Goal: Information Seeking & Learning: Learn about a topic

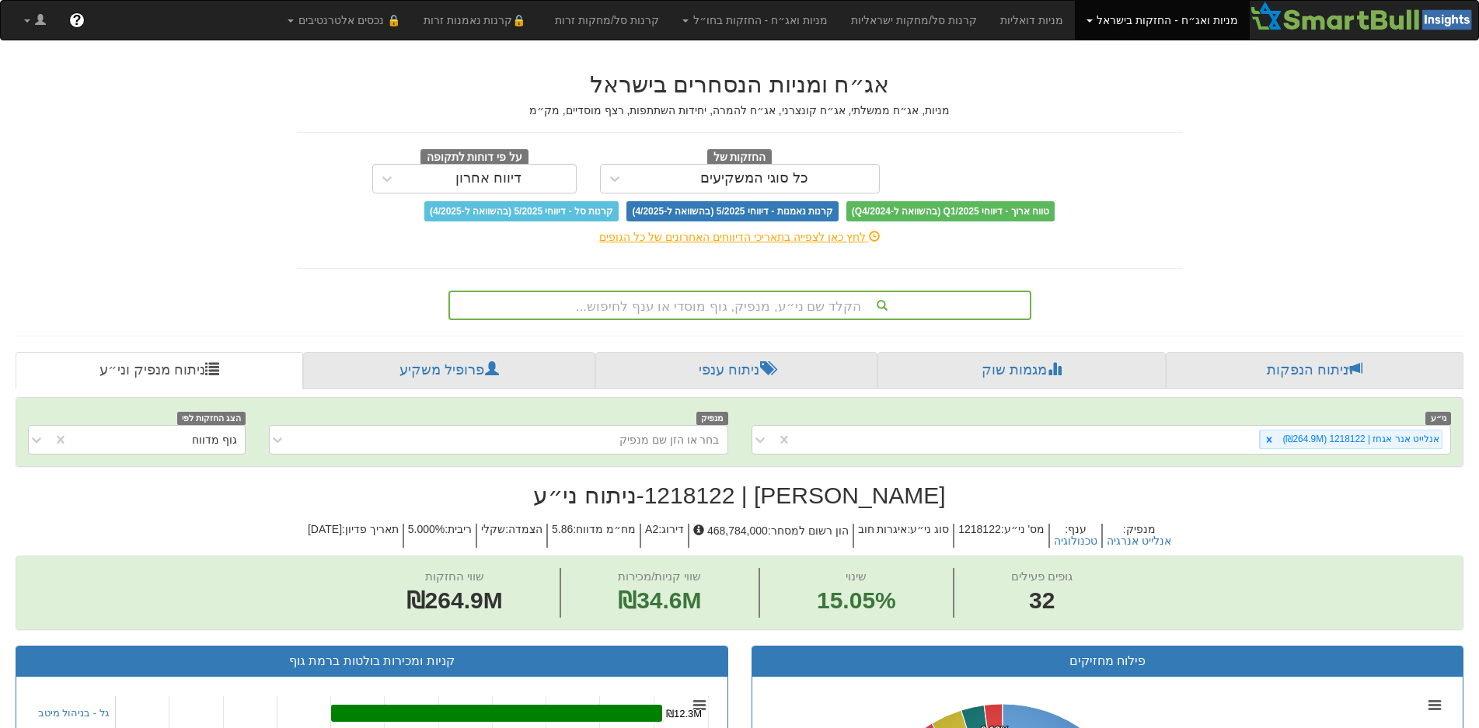
click at [784, 309] on div "הקלד שם ני״ע, מנפיק, גוף מוסדי או ענף לחיפוש..." at bounding box center [740, 305] width 580 height 26
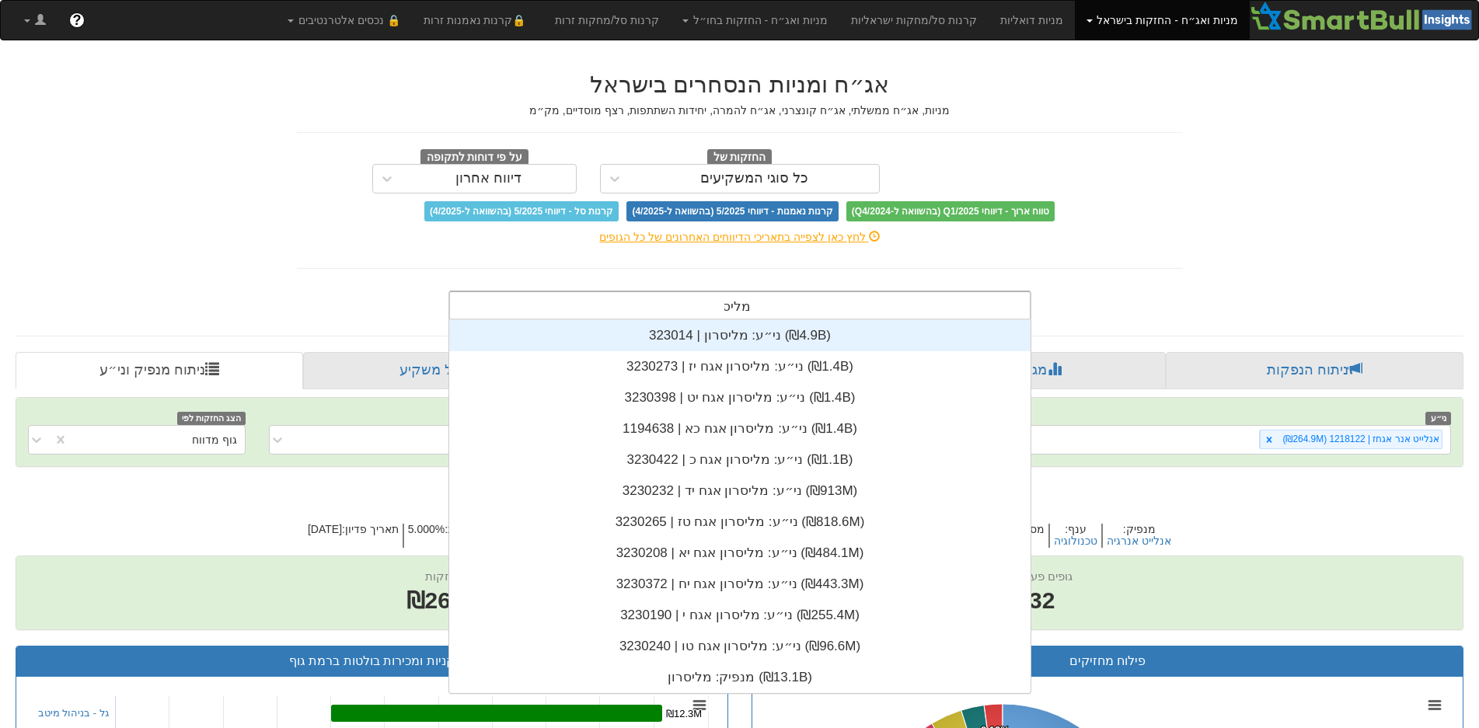
scroll to position [373, 0]
type input "מליסרון"
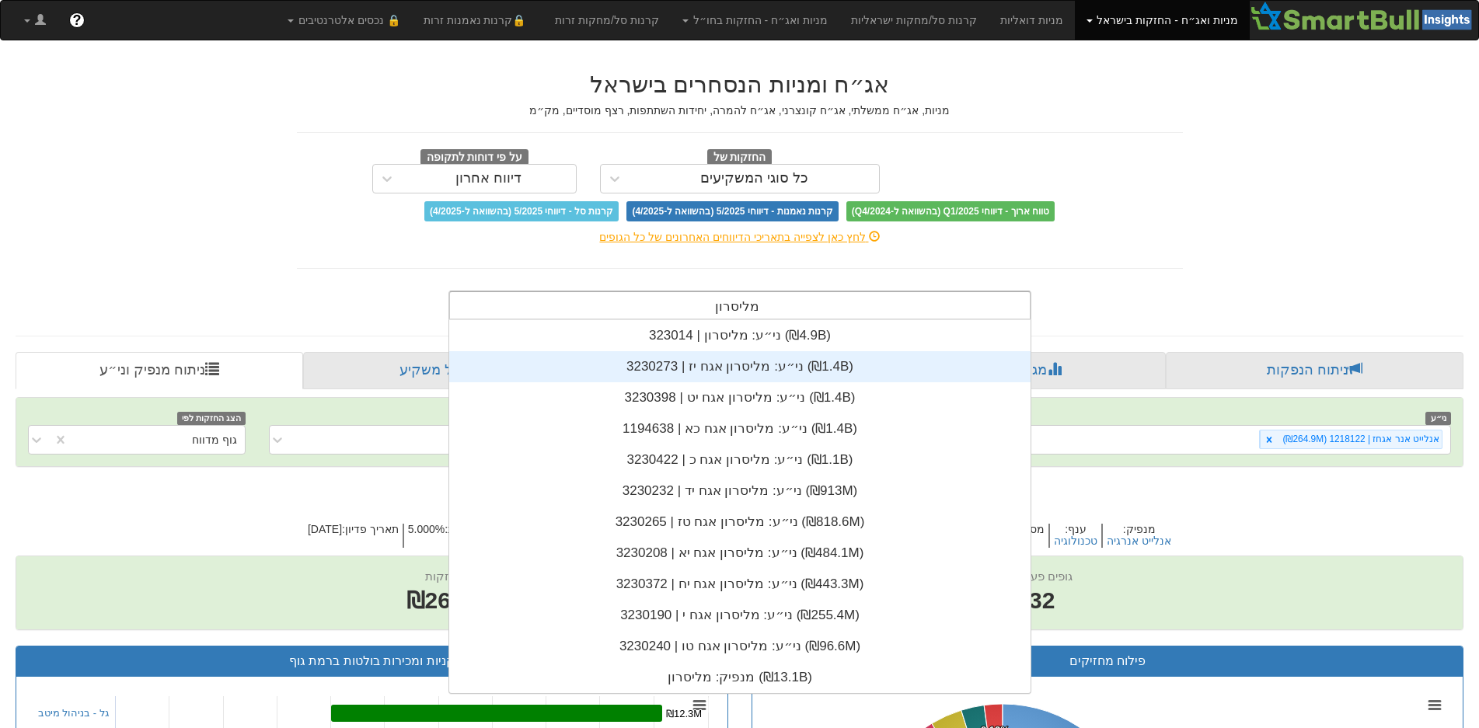
click at [737, 375] on div "ני״ע: ‏מליסרון אגח יז | 3230273 ‎(₪1.4B)‎" at bounding box center [739, 366] width 581 height 31
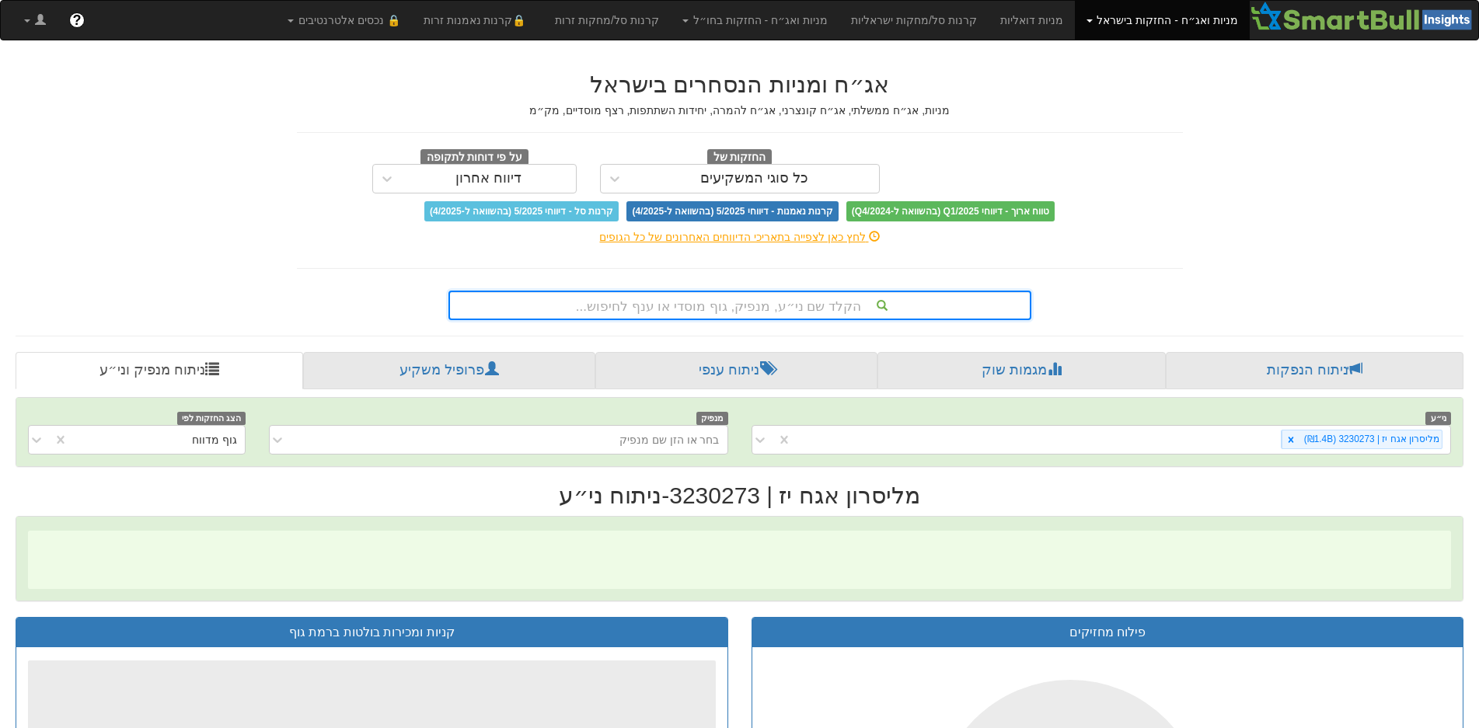
scroll to position [0, 2835]
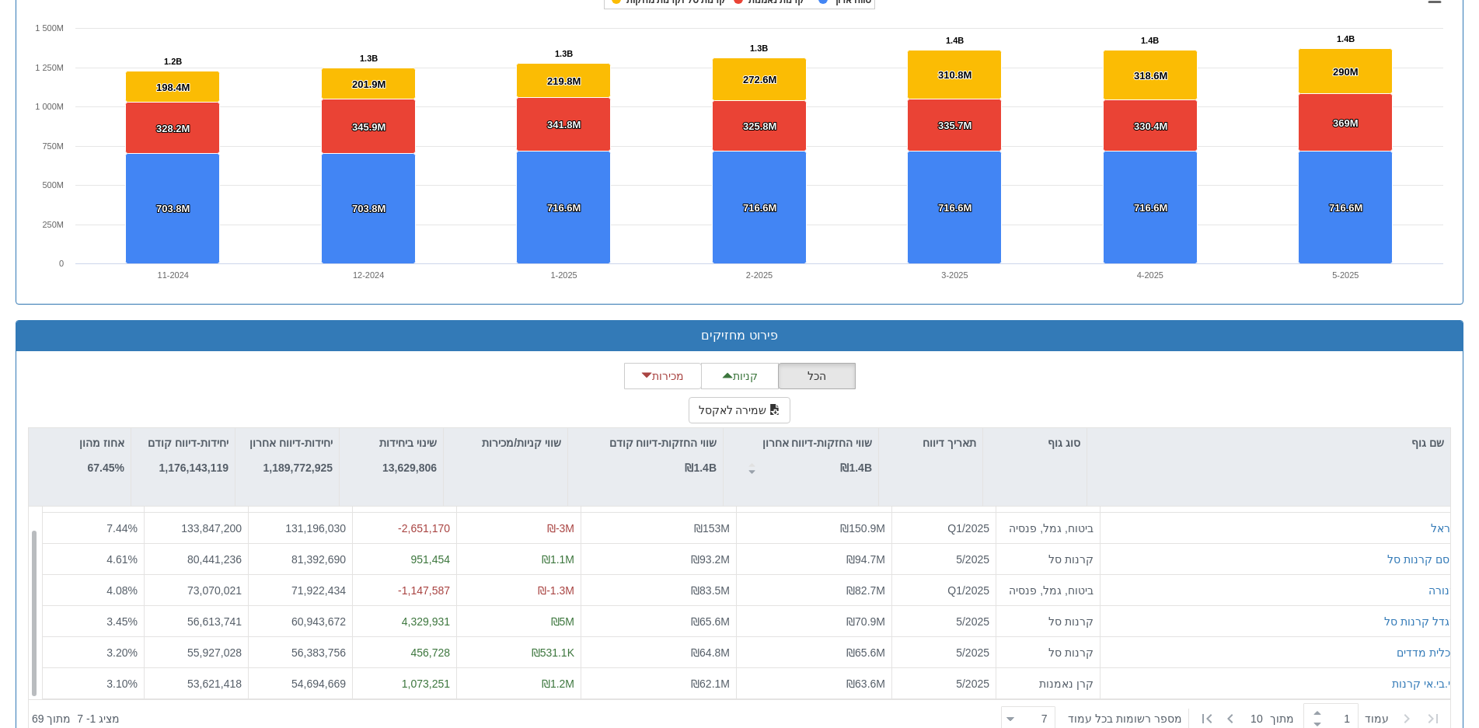
scroll to position [1166, 0]
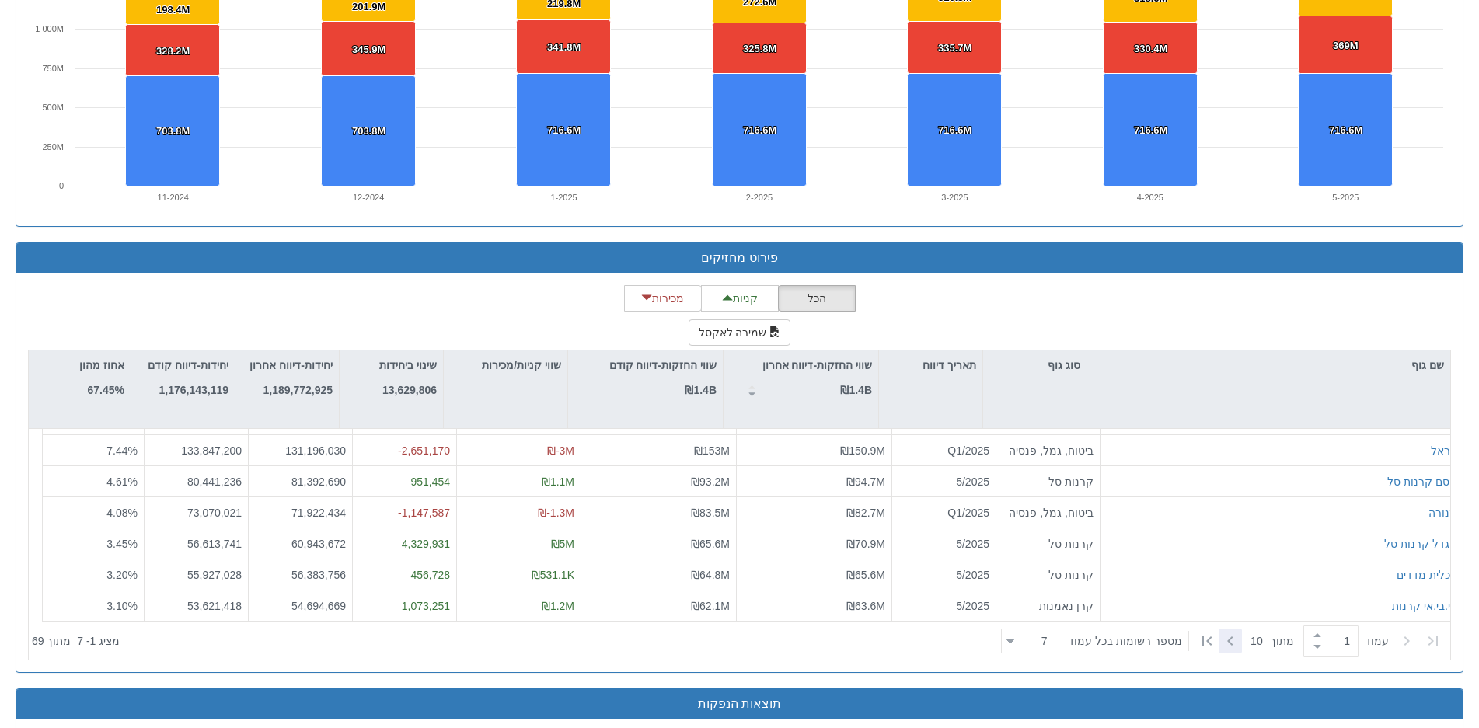
click at [1228, 638] on icon at bounding box center [1230, 641] width 5 height 9
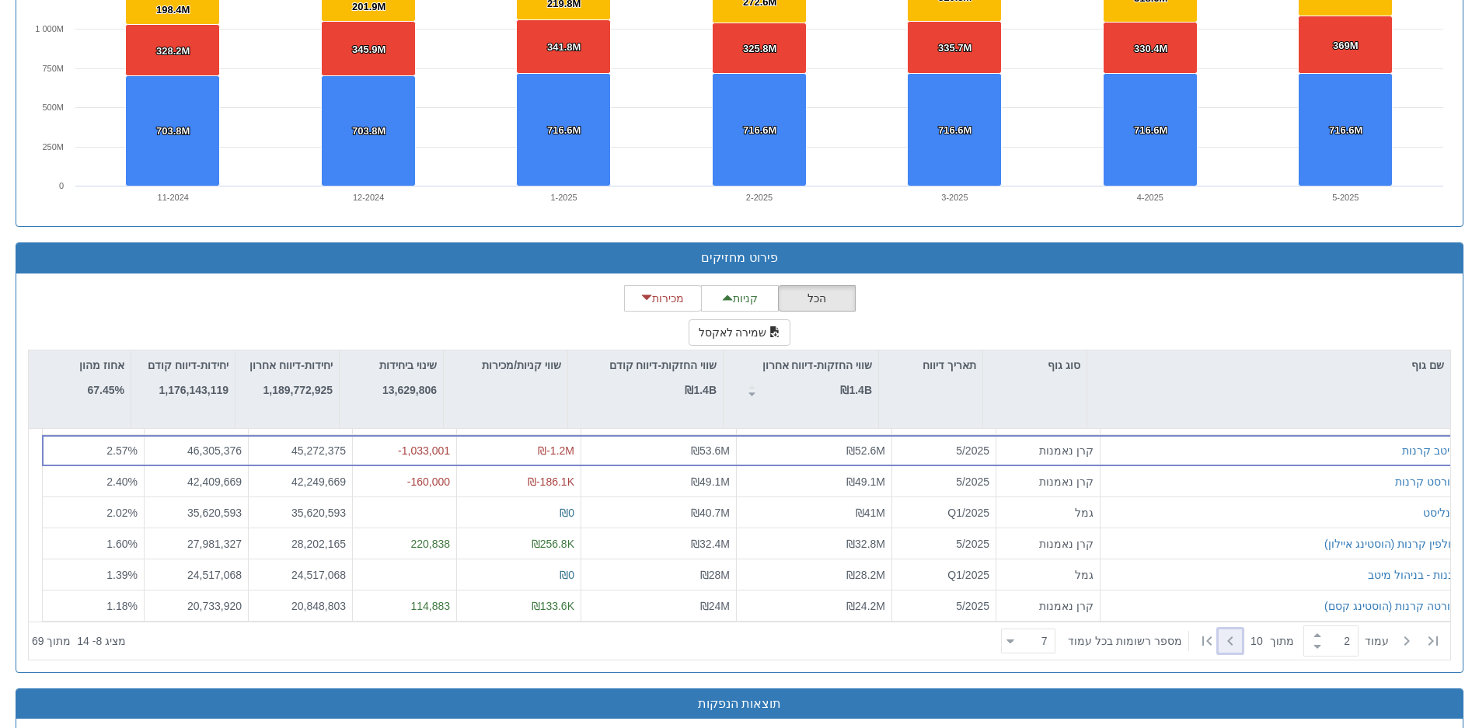
click at [1228, 638] on icon at bounding box center [1230, 641] width 5 height 9
click at [1399, 637] on icon at bounding box center [1407, 641] width 19 height 19
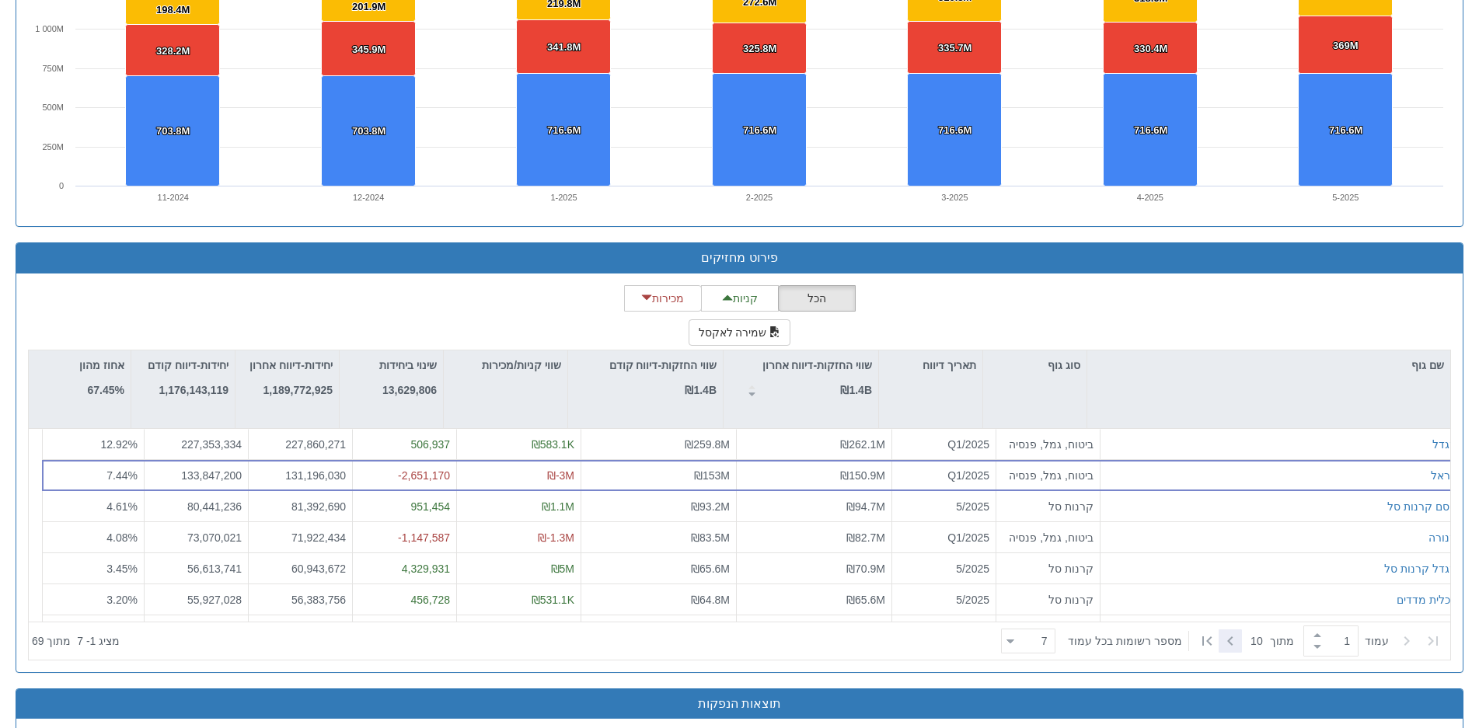
click at [1231, 635] on icon at bounding box center [1230, 641] width 19 height 19
click at [1228, 639] on icon at bounding box center [1230, 641] width 5 height 9
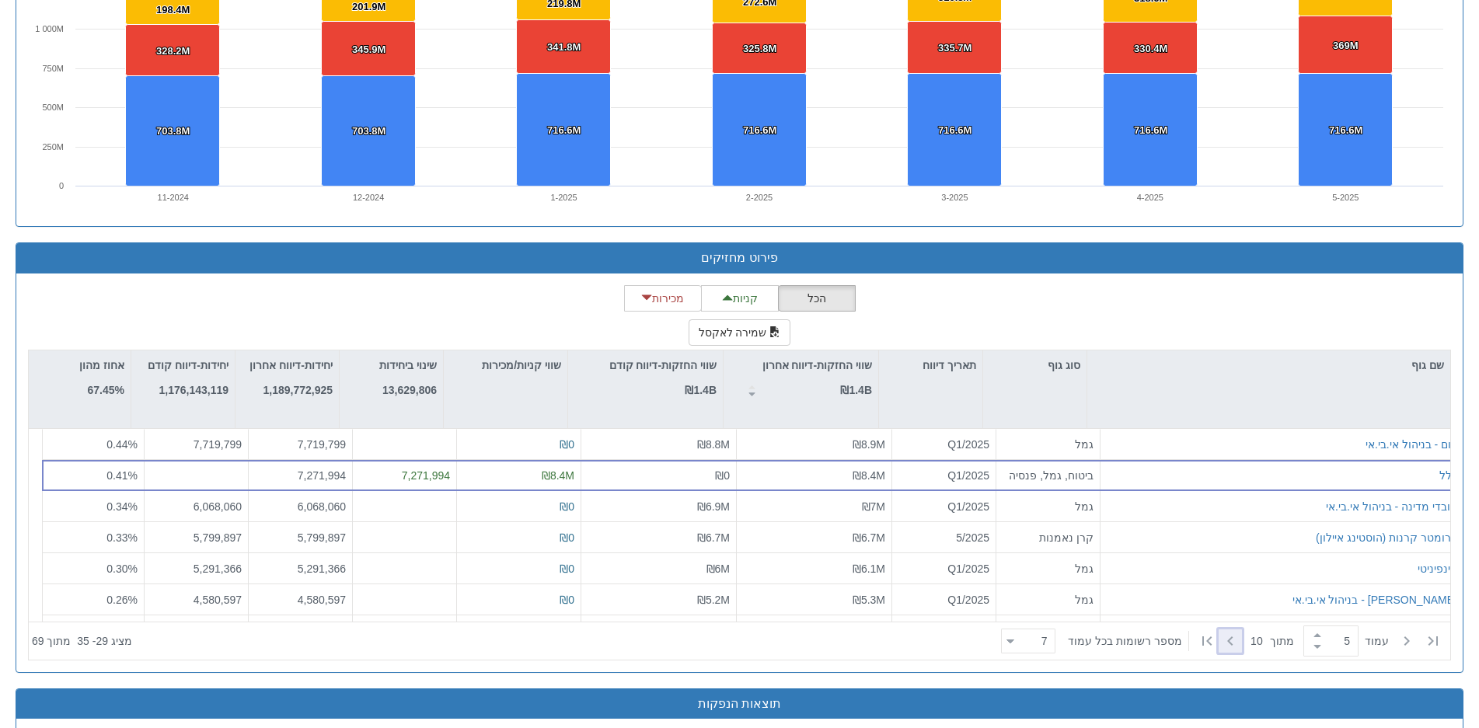
click at [1225, 637] on icon at bounding box center [1230, 641] width 19 height 19
click at [1395, 641] on div at bounding box center [1406, 641] width 23 height 23
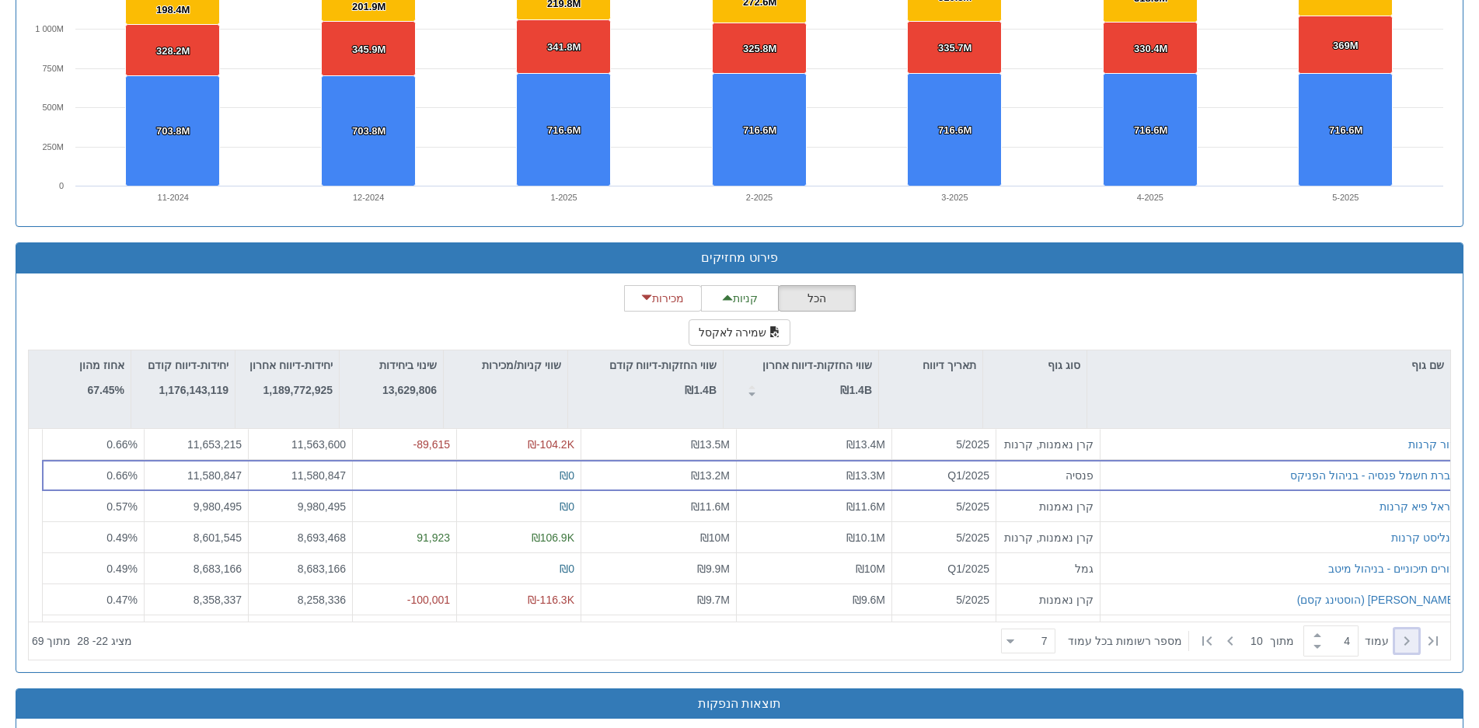
click at [1395, 641] on div at bounding box center [1406, 641] width 23 height 23
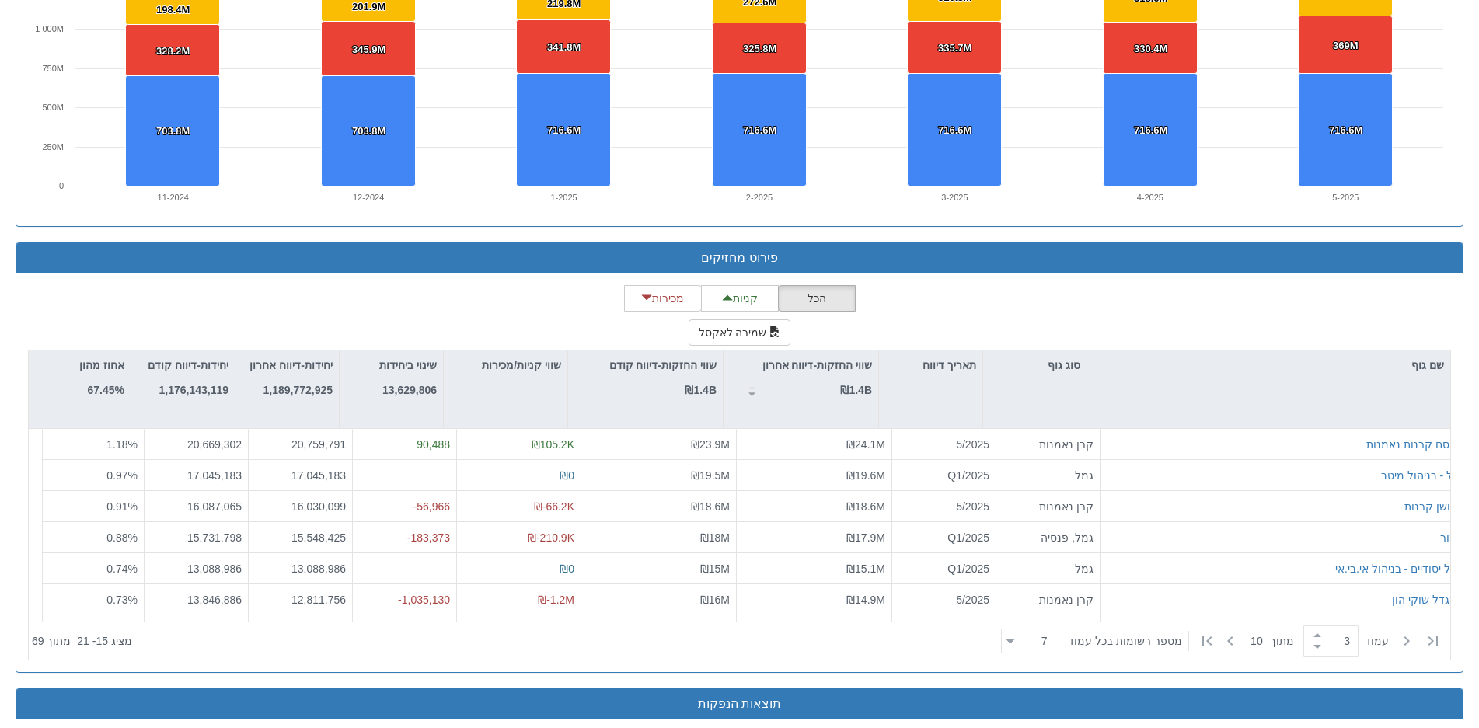
click at [1213, 306] on div "הכל קניות מכירות שמירה לאקסל שם גוף סוג גוף תאריך דיווח שווי החזקות-דיווח אחרון…" at bounding box center [739, 472] width 1423 height 375
click at [1413, 634] on icon at bounding box center [1407, 641] width 19 height 19
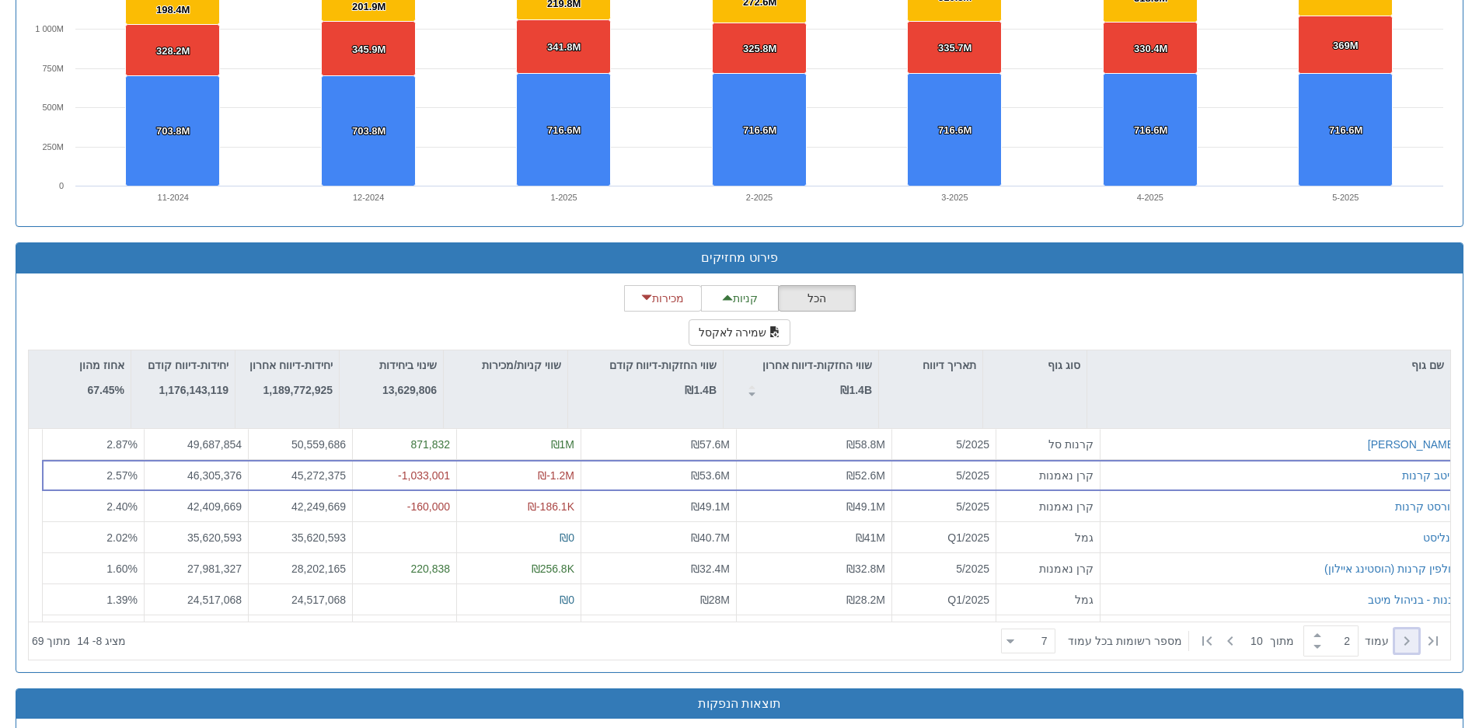
click at [1413, 634] on icon at bounding box center [1407, 641] width 19 height 19
click at [1228, 638] on icon at bounding box center [1230, 641] width 5 height 9
click at [1228, 638] on icon at bounding box center [1230, 641] width 19 height 19
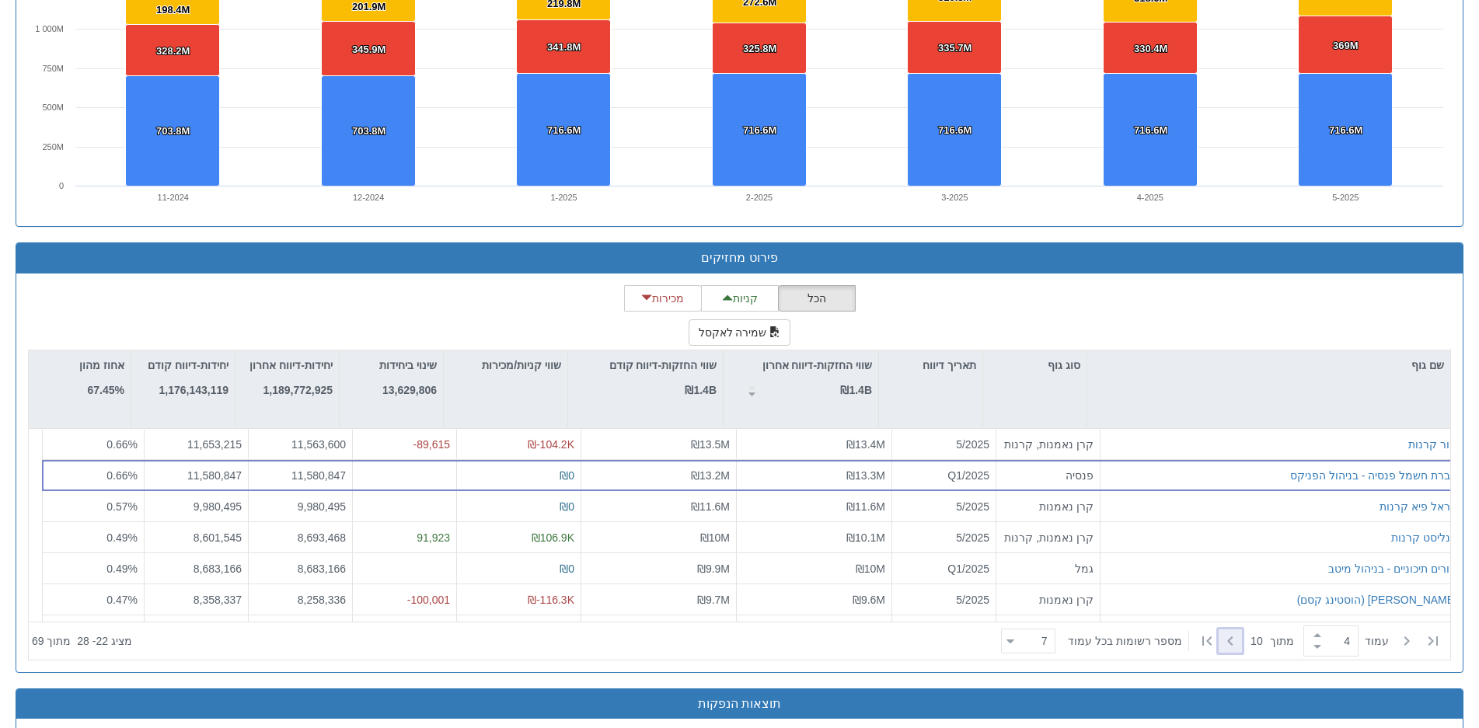
click at [1228, 638] on icon at bounding box center [1230, 641] width 19 height 19
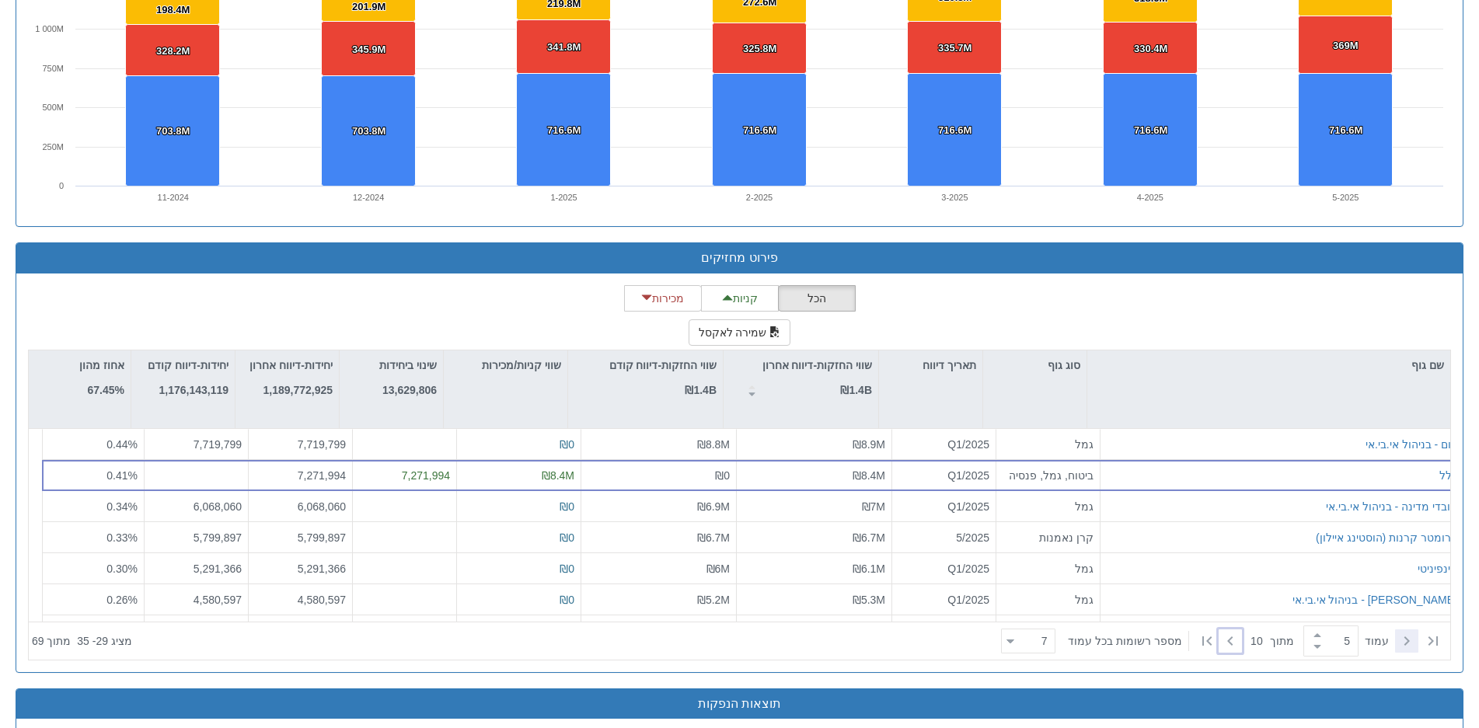
click at [1434, 637] on icon at bounding box center [1433, 641] width 9 height 9
type input "1"
